Goal: Task Accomplishment & Management: Manage account settings

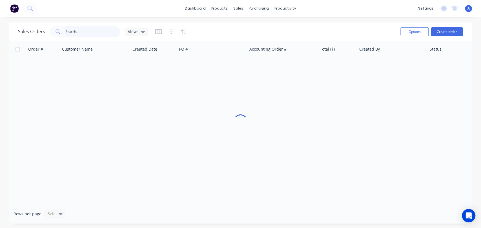
click at [77, 32] on input "text" at bounding box center [92, 31] width 55 height 11
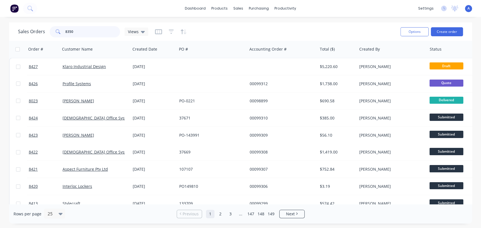
type input "8350"
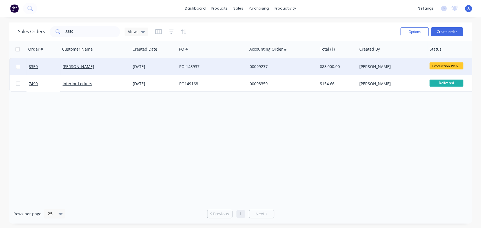
click at [200, 61] on div "PO-143937" at bounding box center [212, 66] width 70 height 17
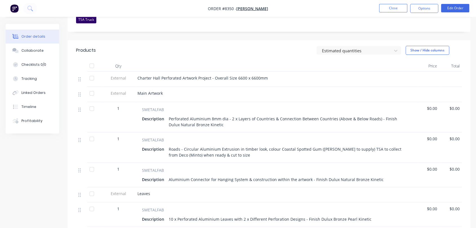
scroll to position [164, 0]
click at [42, 51] on button "Collaborate" at bounding box center [33, 51] width 54 height 14
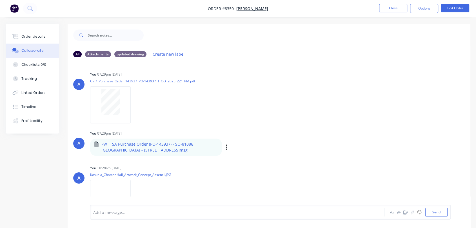
scroll to position [15, 0]
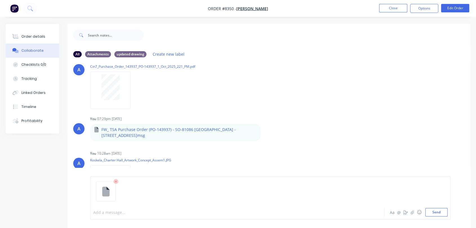
click at [111, 212] on div at bounding box center [227, 213] width 266 height 6
click at [437, 213] on button "Send" at bounding box center [436, 212] width 22 height 8
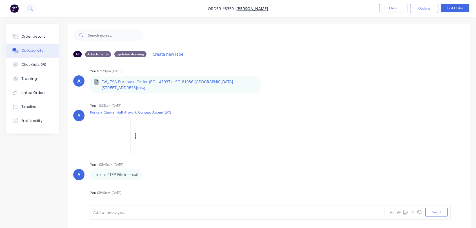
scroll to position [67, 0]
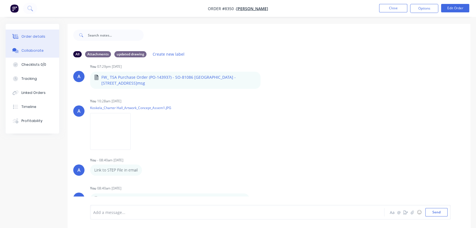
click at [43, 34] on button "Order details" at bounding box center [33, 37] width 54 height 14
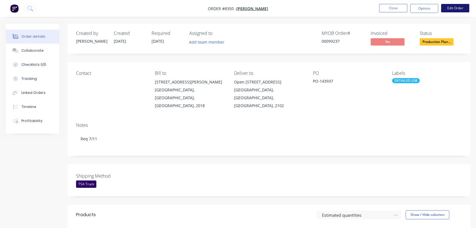
click at [457, 8] on button "Edit Order" at bounding box center [455, 8] width 28 height 8
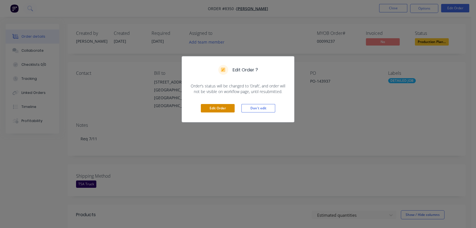
click at [226, 109] on button "Edit Order" at bounding box center [218, 108] width 34 height 8
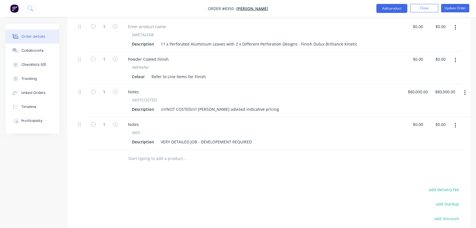
scroll to position [469, 0]
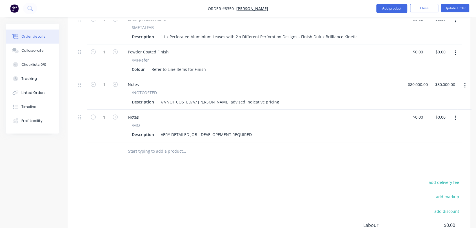
click at [158, 146] on input "text" at bounding box center [184, 151] width 113 height 11
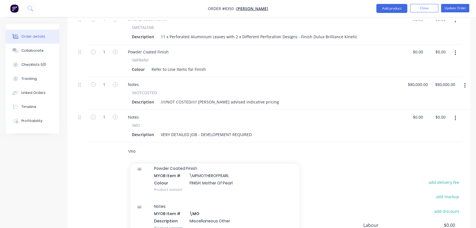
scroll to position [63, 0]
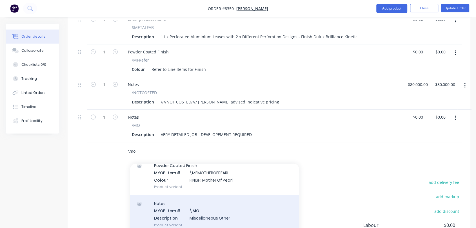
type input "\mo"
click at [202, 195] on div "Notes MYOB Item # \MO Description Miscellaneous Other Product variant" at bounding box center [214, 214] width 169 height 38
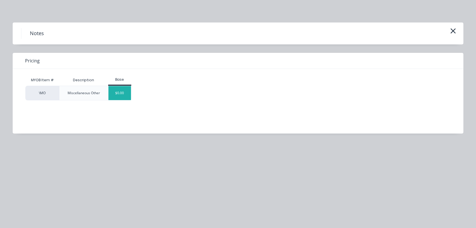
click at [123, 95] on div "$0.00" at bounding box center [119, 93] width 23 height 14
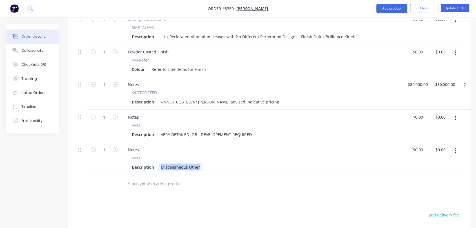
drag, startPoint x: 160, startPoint y: 149, endPoint x: 230, endPoint y: 152, distance: 69.9
click at [230, 163] on div "Description Miscellaneous Other" at bounding box center [261, 167] width 262 height 8
click at [305, 177] on div "Products Show / Hide columns Add product Qty Price Total External Charter Hall …" at bounding box center [269, 35] width 403 height 564
click at [452, 7] on button "Update Order" at bounding box center [455, 8] width 28 height 8
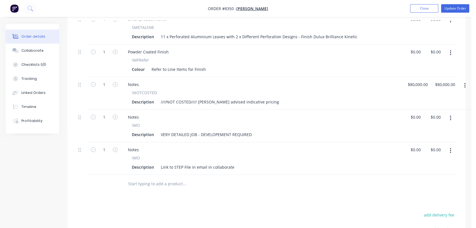
scroll to position [0, 0]
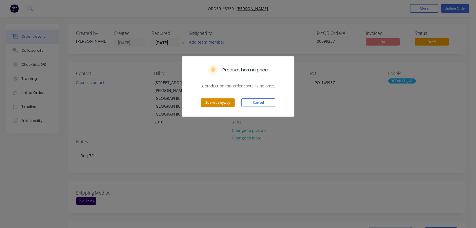
click at [223, 99] on button "Submit anyway" at bounding box center [218, 103] width 34 height 8
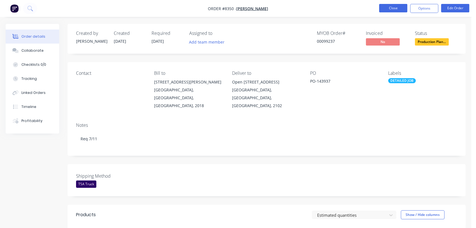
click at [397, 6] on button "Close" at bounding box center [393, 8] width 28 height 8
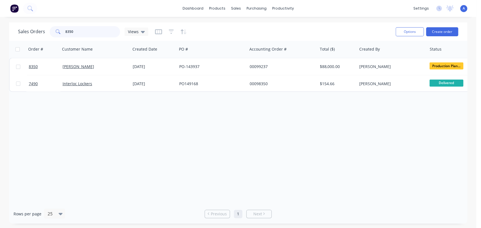
drag, startPoint x: 81, startPoint y: 31, endPoint x: 54, endPoint y: 26, distance: 27.5
click at [56, 26] on div "8350" at bounding box center [85, 31] width 70 height 11
type input "97965"
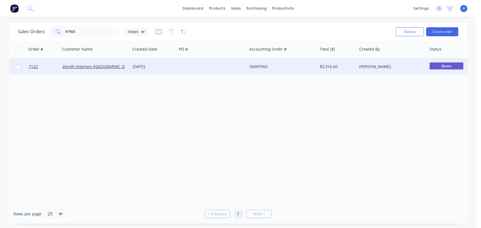
click at [218, 65] on div at bounding box center [212, 66] width 70 height 17
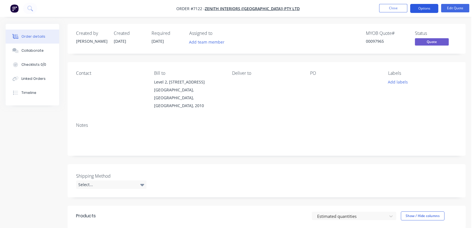
click at [428, 9] on button "Options" at bounding box center [424, 8] width 28 height 9
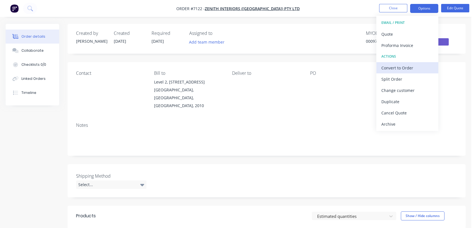
click at [411, 62] on button "Convert to Order" at bounding box center [407, 67] width 62 height 11
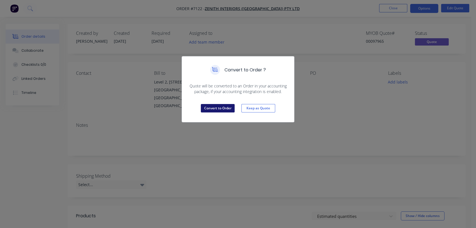
click at [222, 109] on button "Convert to Order" at bounding box center [218, 108] width 34 height 8
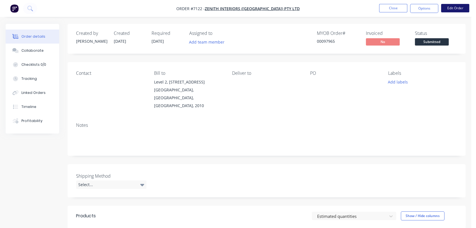
click at [457, 9] on button "Edit Order" at bounding box center [455, 8] width 28 height 8
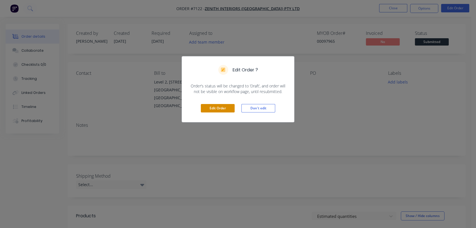
click at [215, 107] on button "Edit Order" at bounding box center [218, 108] width 34 height 8
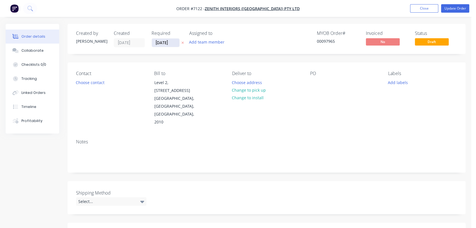
click at [176, 45] on input "[DATE]" at bounding box center [166, 43] width 28 height 8
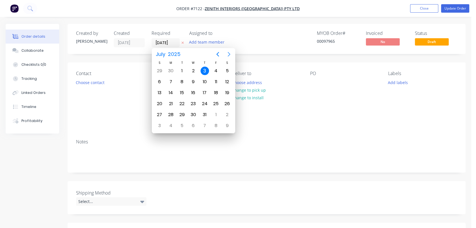
click at [228, 55] on icon "Next page" at bounding box center [229, 54] width 7 height 7
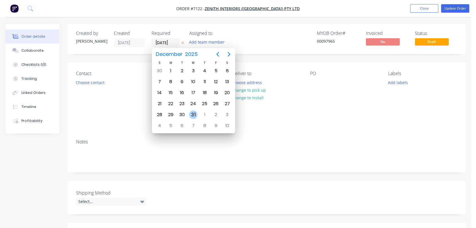
click at [192, 112] on div "31" at bounding box center [193, 115] width 8 height 8
type input "[DATE]"
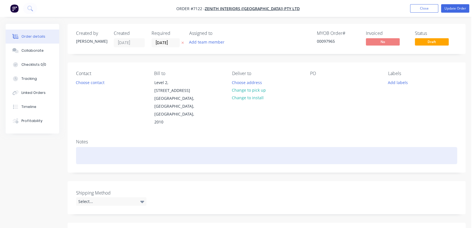
click at [84, 147] on div at bounding box center [266, 155] width 381 height 17
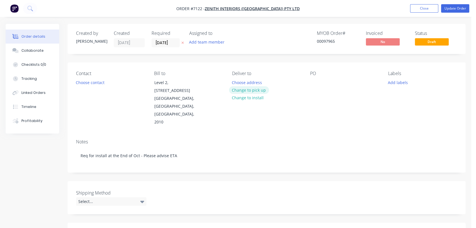
click at [248, 88] on button "Change to pick up" at bounding box center [249, 90] width 40 height 8
click at [311, 82] on div at bounding box center [314, 83] width 9 height 8
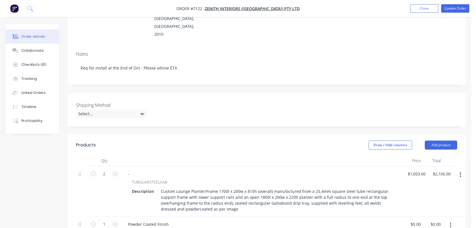
scroll to position [94, 0]
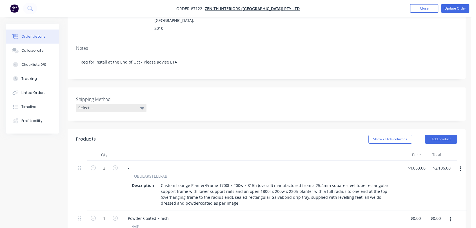
click at [93, 104] on div "Select..." at bounding box center [111, 108] width 70 height 8
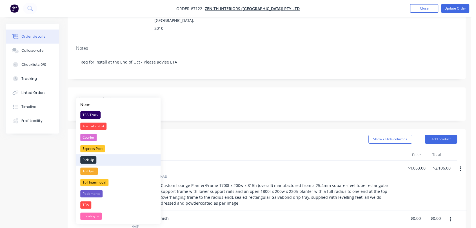
click at [92, 157] on div "Pick Up" at bounding box center [88, 160] width 16 height 7
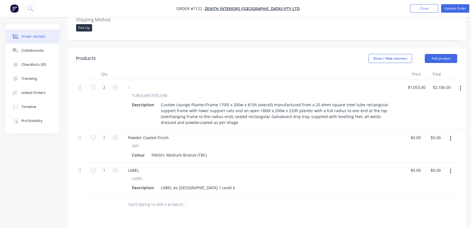
scroll to position [188, 0]
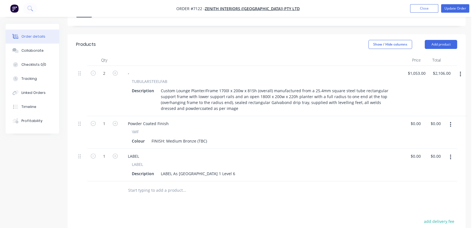
click at [162, 185] on input "text" at bounding box center [184, 190] width 113 height 11
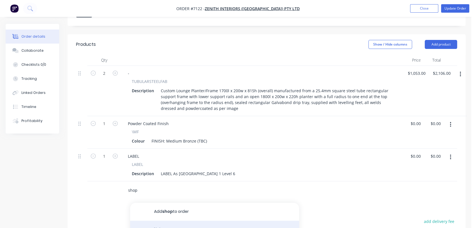
type input "shop"
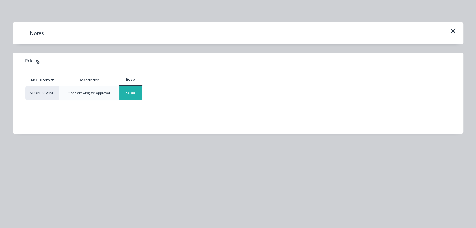
click at [138, 93] on div "$0.00" at bounding box center [130, 93] width 23 height 14
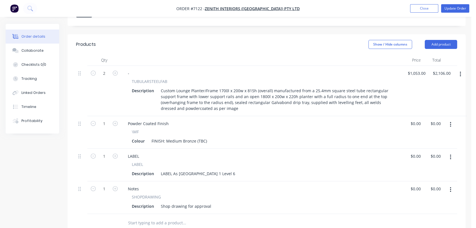
click at [160, 218] on input "text" at bounding box center [184, 223] width 113 height 11
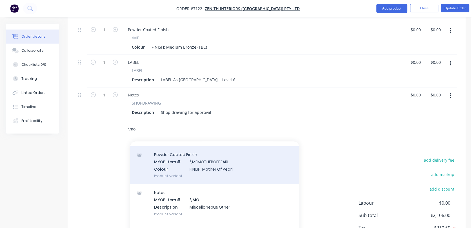
scroll to position [63, 0]
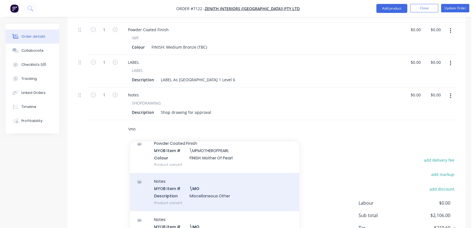
type input "\mo"
click at [203, 176] on div "Notes MYOB Item # \MO Description Miscellaneous Other Product variant" at bounding box center [214, 192] width 169 height 38
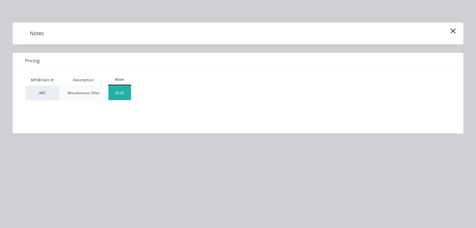
click at [119, 89] on div "$0.00" at bounding box center [119, 93] width 23 height 14
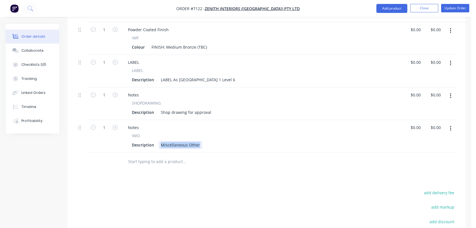
drag, startPoint x: 159, startPoint y: 127, endPoint x: 214, endPoint y: 137, distance: 56.0
click at [214, 137] on div "Qty Price Total 2 - TUBULARSTEELFAB Description Custom Lounge Planter/Frame 170…" at bounding box center [267, 66] width 398 height 211
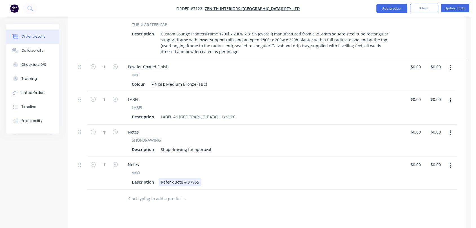
scroll to position [188, 0]
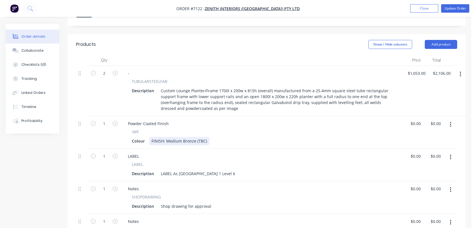
click at [207, 137] on div "FINISH: Medium Bronze (TBC)" at bounding box center [179, 141] width 60 height 8
type input "$0.00"
click at [38, 48] on button "Collaborate" at bounding box center [33, 51] width 54 height 14
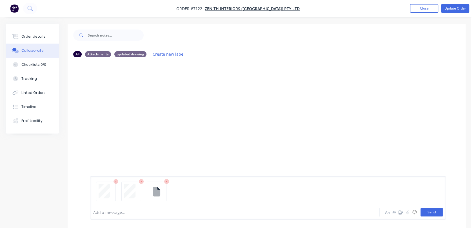
click at [433, 211] on button "Send" at bounding box center [431, 212] width 22 height 8
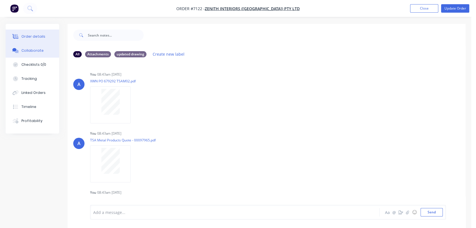
click at [38, 34] on div "Order details" at bounding box center [33, 36] width 24 height 5
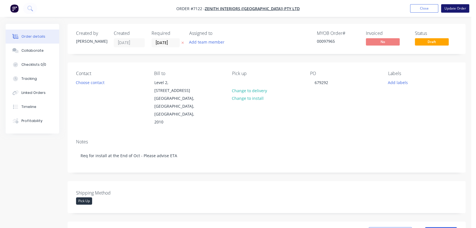
click at [458, 7] on button "Update Order" at bounding box center [455, 8] width 28 height 8
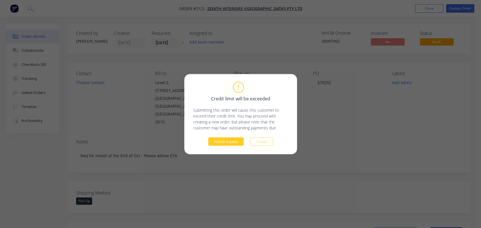
click at [227, 141] on button "Submit anyway" at bounding box center [225, 141] width 35 height 8
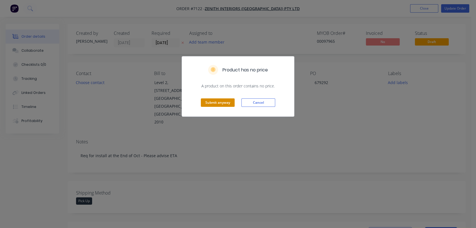
click at [215, 102] on button "Submit anyway" at bounding box center [218, 103] width 34 height 8
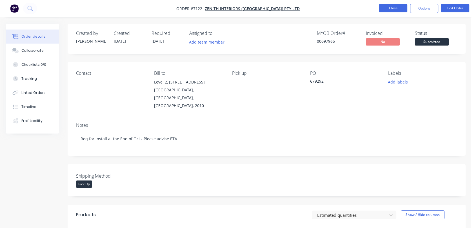
click at [385, 9] on button "Close" at bounding box center [393, 8] width 28 height 8
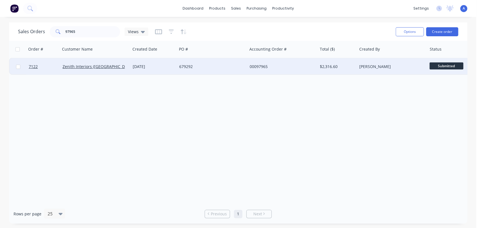
click at [202, 66] on div "679292" at bounding box center [210, 67] width 63 height 6
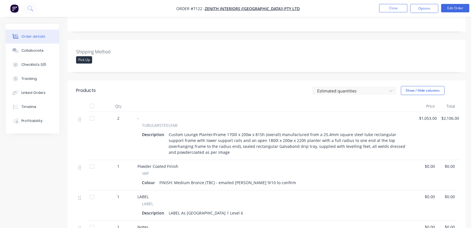
scroll to position [125, 0]
click at [445, 8] on button "Edit Order" at bounding box center [455, 8] width 28 height 8
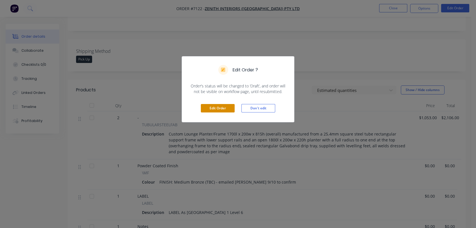
click at [219, 106] on button "Edit Order" at bounding box center [218, 108] width 34 height 8
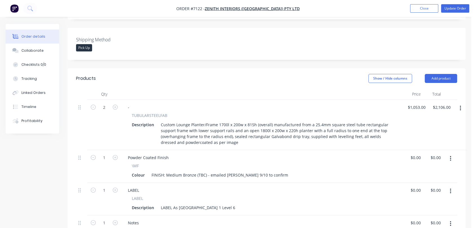
scroll to position [156, 0]
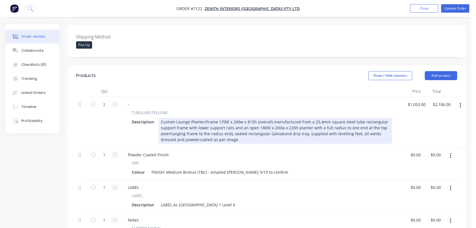
click at [222, 118] on div "Custom Lounge Planter/Frame 1700l x 200w x 815h (overall) manufactured from a 2…" at bounding box center [275, 131] width 233 height 26
click at [226, 123] on div "Custom Lounge Planter/Frame 1700l x 200w x 815h (overall) manufactured from a 2…" at bounding box center [275, 131] width 233 height 26
drag, startPoint x: 291, startPoint y: 125, endPoint x: 220, endPoint y: 124, distance: 70.7
click at [220, 124] on div "Custom Lounge Planter/Frame 1700l x 200w x 815h (overall) manufactured from a 2…" at bounding box center [275, 131] width 233 height 26
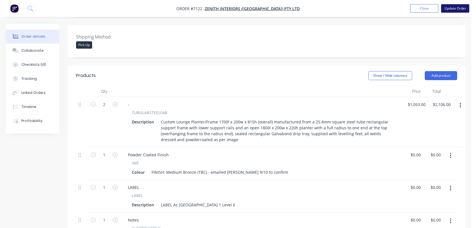
click at [458, 7] on button "Update Order" at bounding box center [455, 8] width 28 height 8
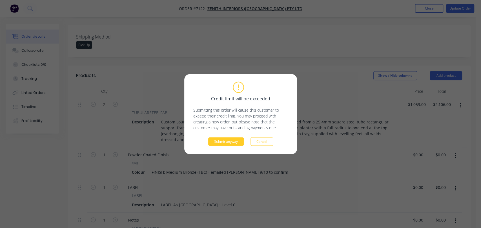
click at [230, 141] on button "Submit anyway" at bounding box center [225, 141] width 35 height 8
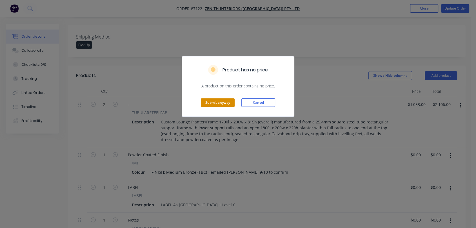
click at [220, 100] on button "Submit anyway" at bounding box center [218, 103] width 34 height 8
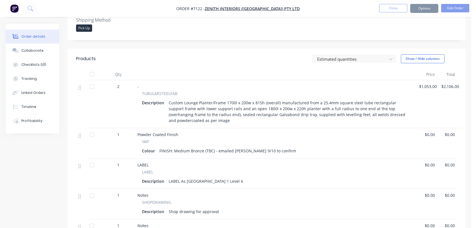
scroll to position [148, 0]
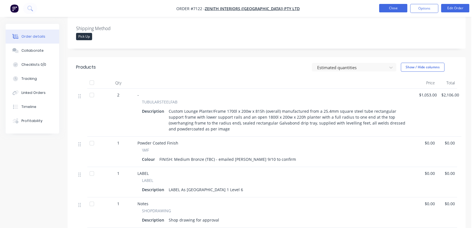
click at [395, 8] on button "Close" at bounding box center [393, 8] width 28 height 8
